Goal: Information Seeking & Learning: Learn about a topic

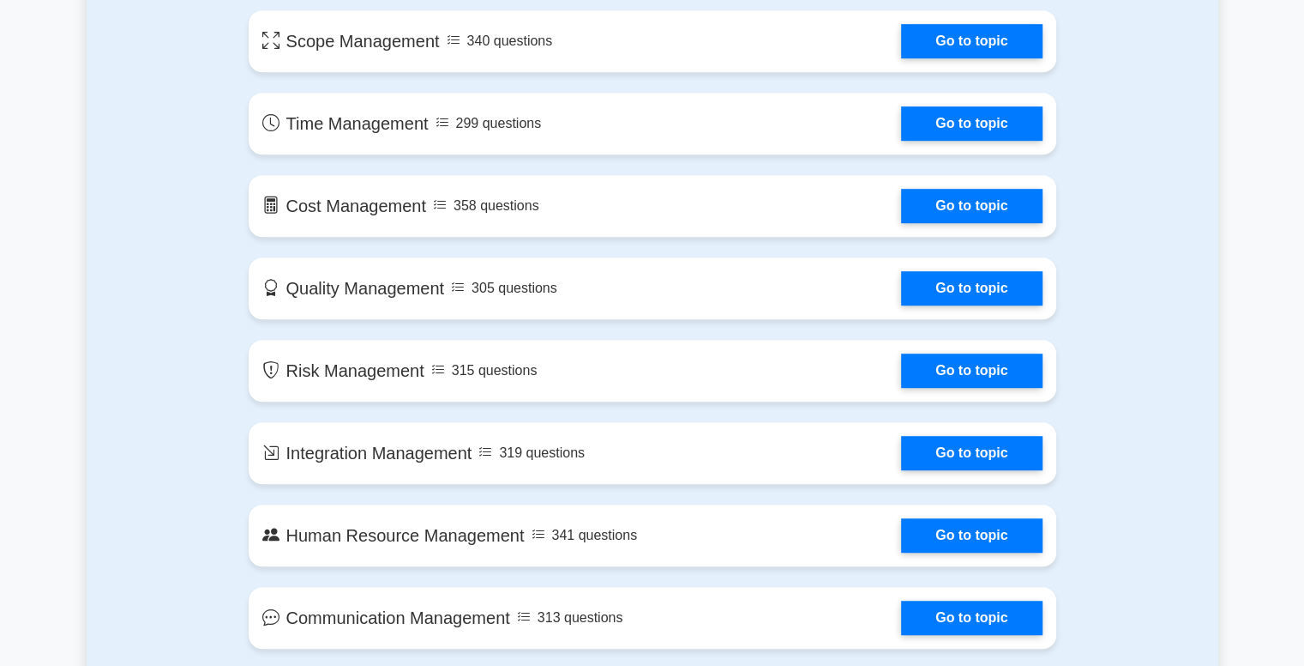
scroll to position [992, 0]
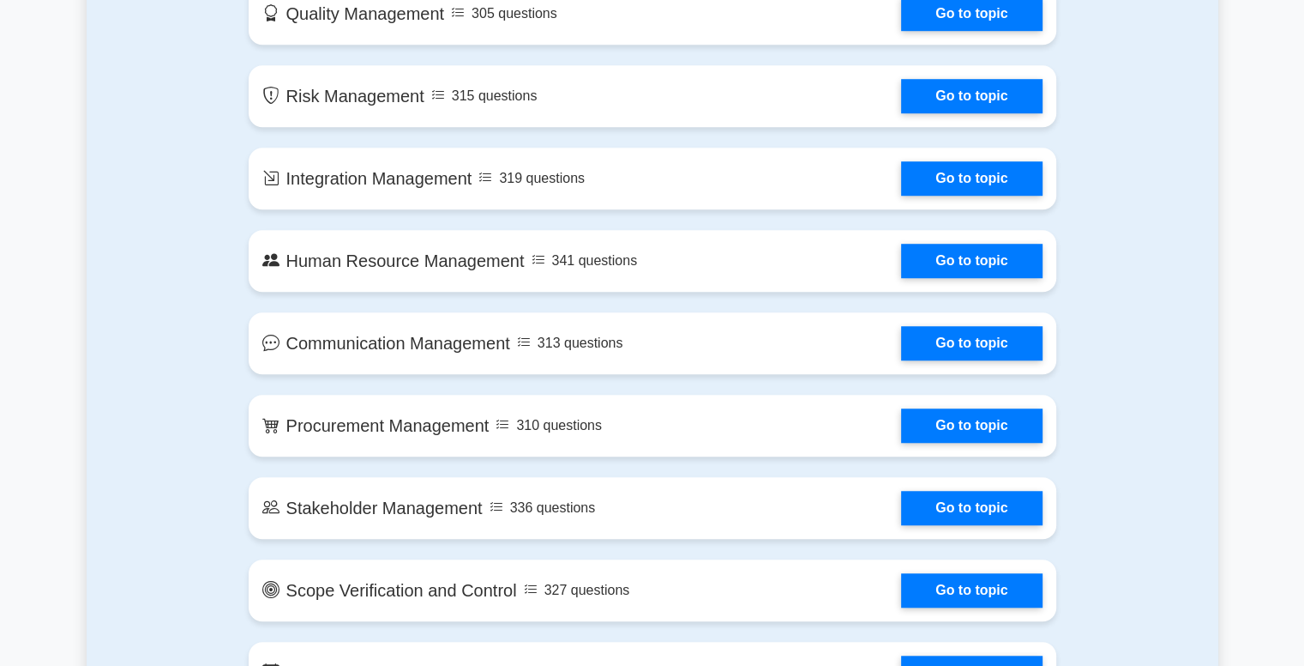
scroll to position [1269, 0]
